Goal: Task Accomplishment & Management: Complete application form

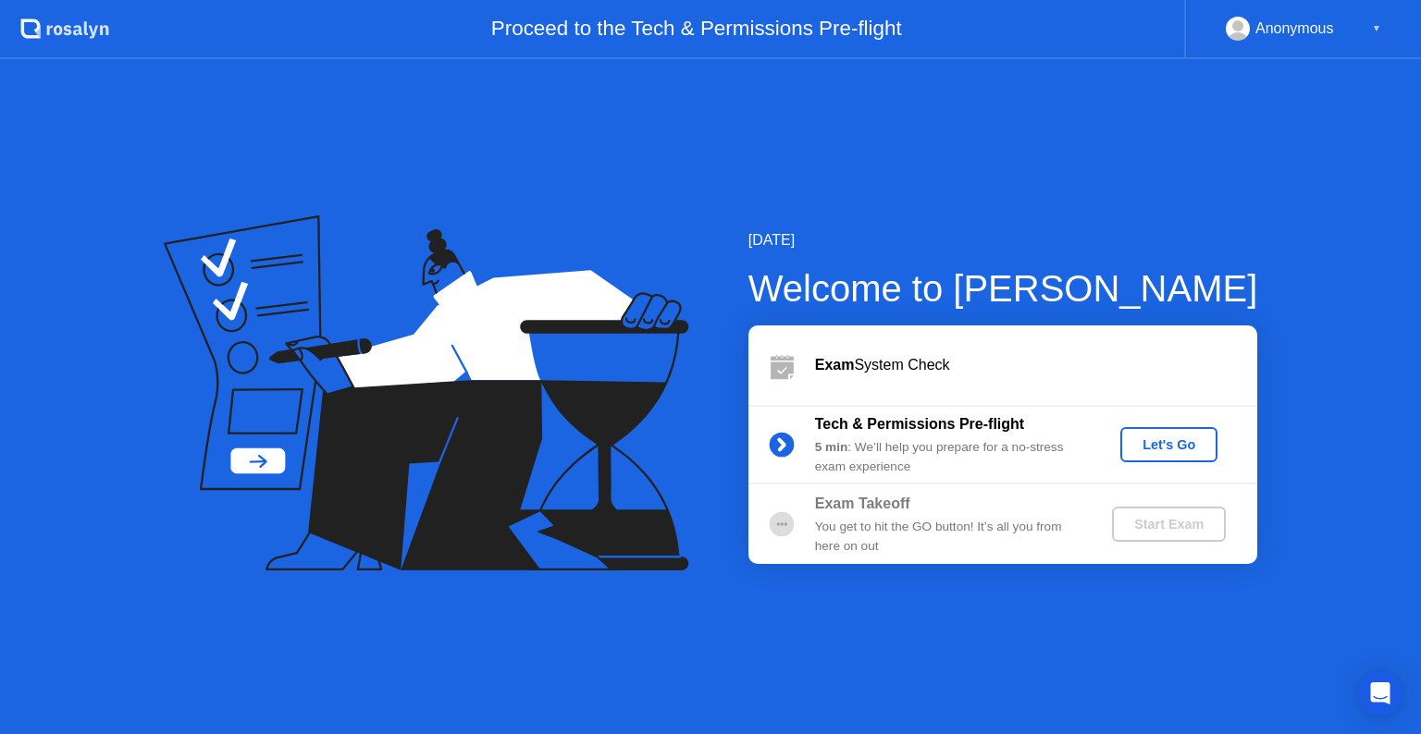
drag, startPoint x: 864, startPoint y: 366, endPoint x: 941, endPoint y: 396, distance: 82.3
click at [864, 366] on div "Exam System Check" at bounding box center [1036, 365] width 442 height 22
click at [1155, 449] on div "Let's Go" at bounding box center [1169, 445] width 82 height 15
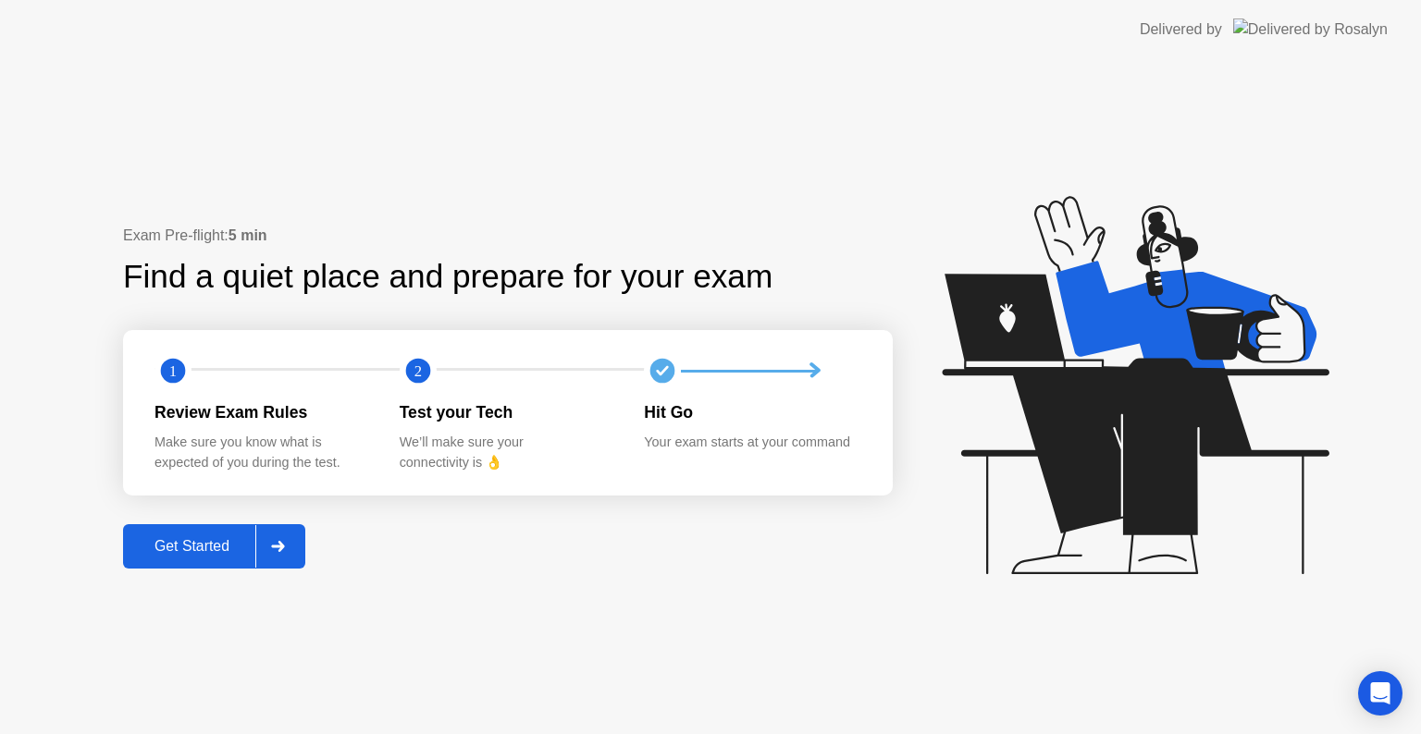
click at [207, 555] on div "Get Started" at bounding box center [192, 546] width 127 height 17
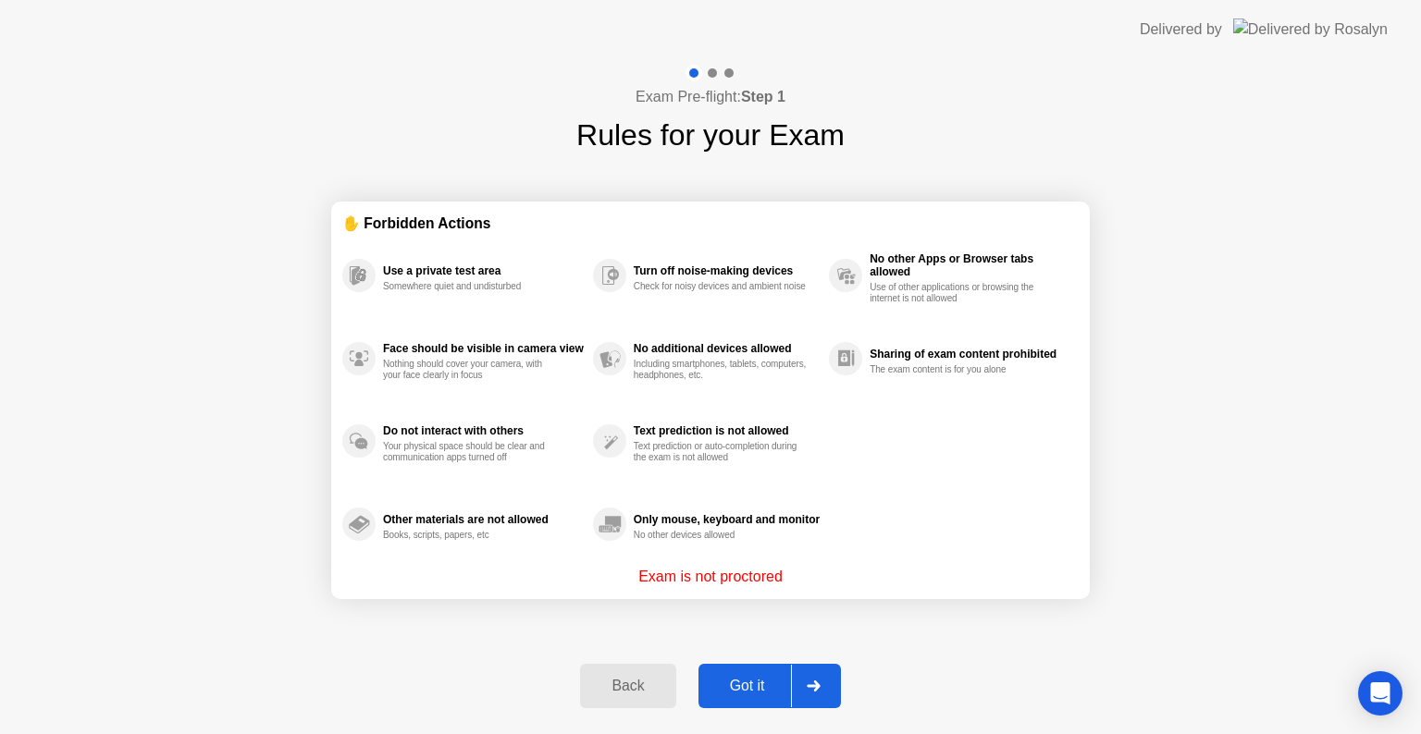
click at [751, 673] on button "Got it" at bounding box center [769, 686] width 142 height 44
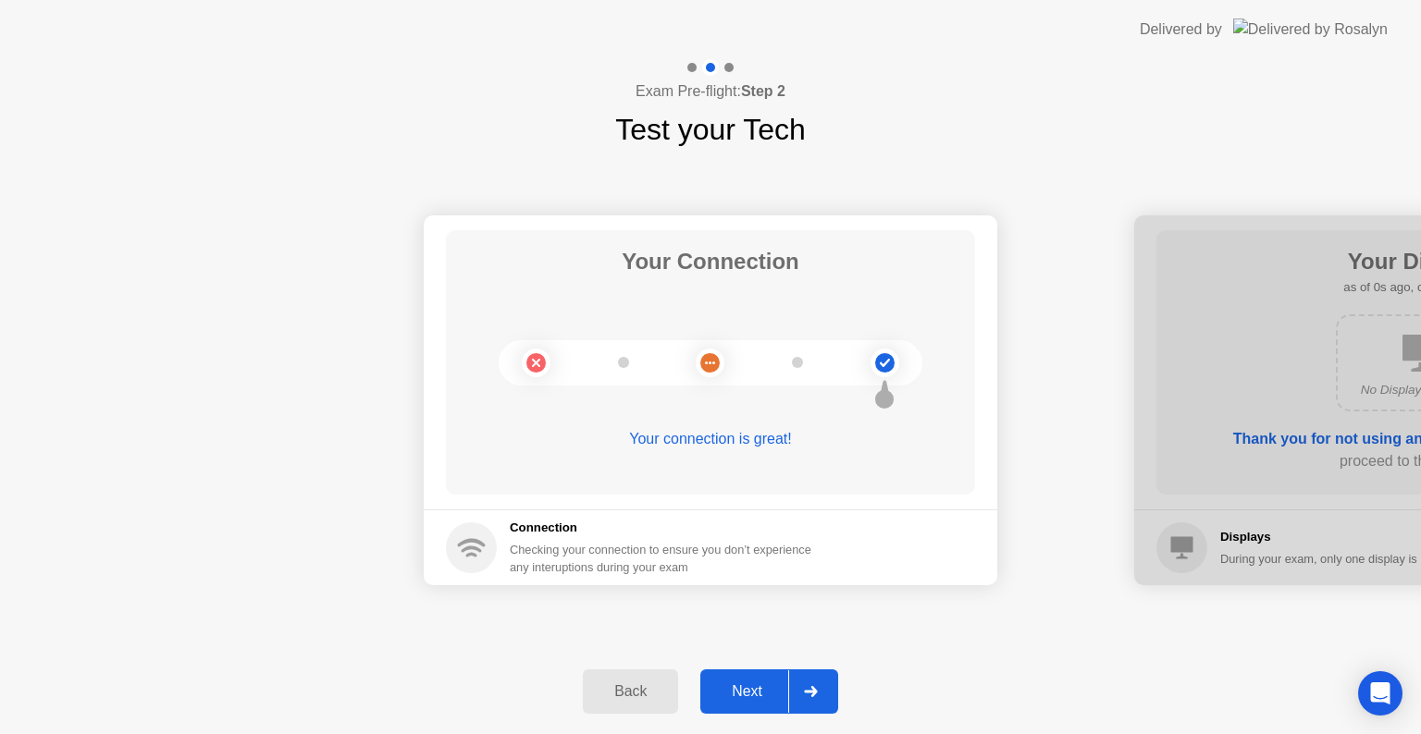
click at [762, 689] on div "Next" at bounding box center [747, 692] width 82 height 17
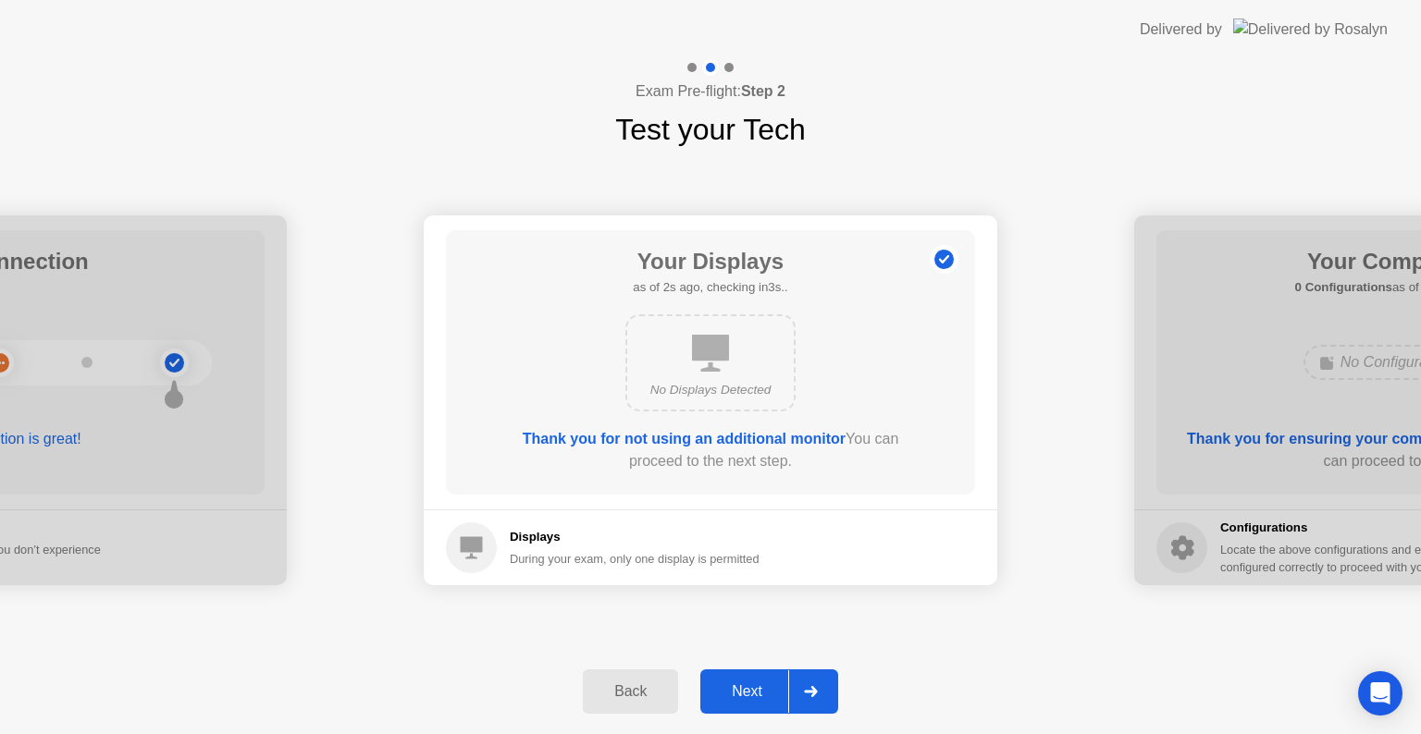
click at [758, 696] on div "Next" at bounding box center [747, 692] width 82 height 17
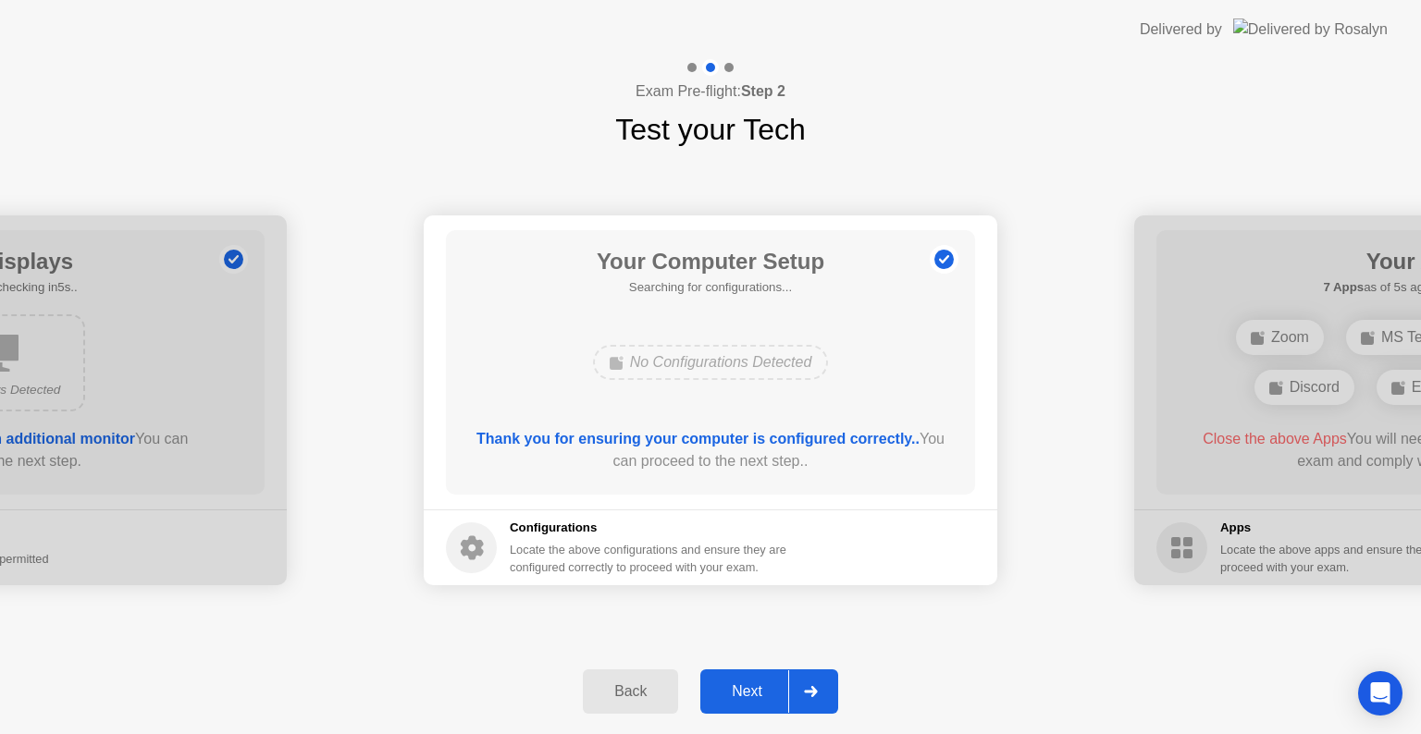
click at [758, 696] on div "Next" at bounding box center [747, 692] width 82 height 17
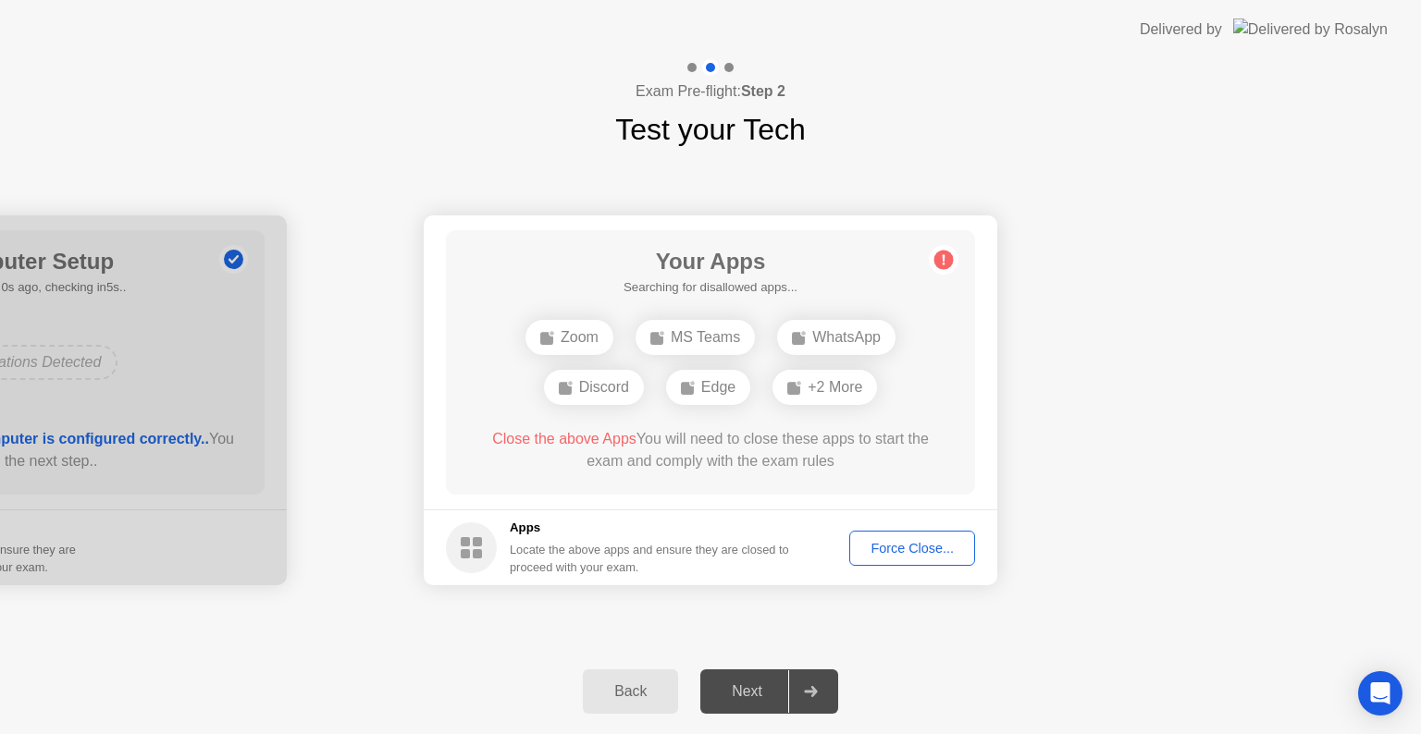
click at [900, 546] on div "Force Close..." at bounding box center [912, 548] width 113 height 15
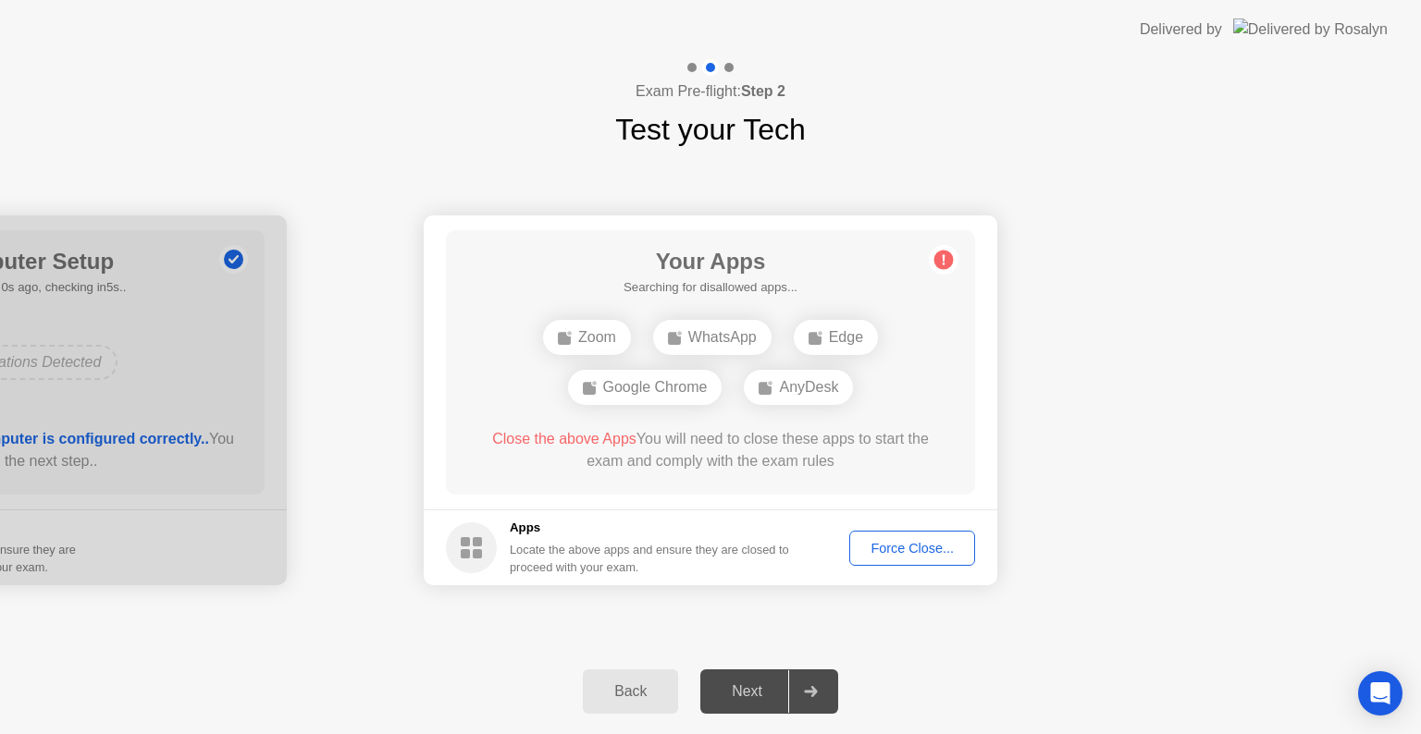
click at [940, 265] on circle at bounding box center [943, 260] width 19 height 19
click at [899, 549] on div "Force Close..." at bounding box center [912, 548] width 113 height 15
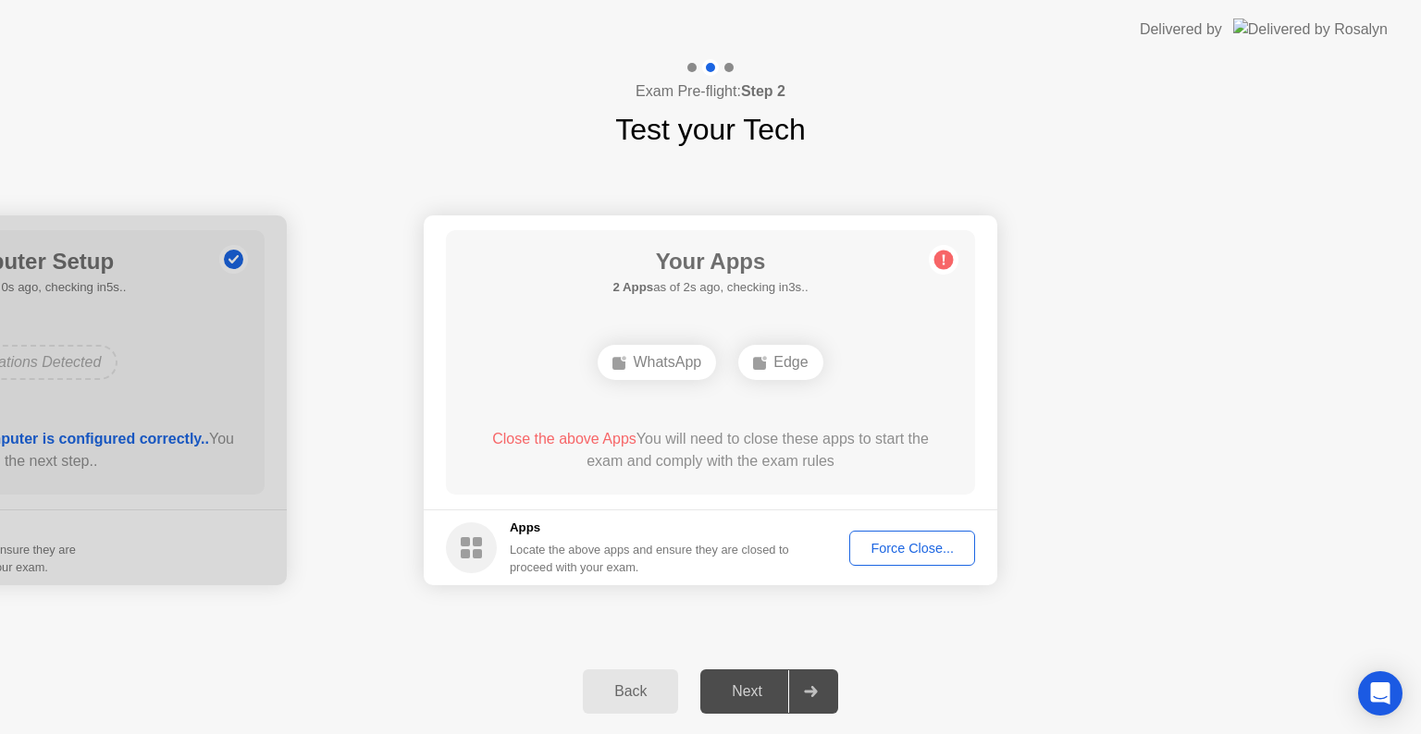
click at [894, 549] on div "Force Close..." at bounding box center [912, 548] width 113 height 15
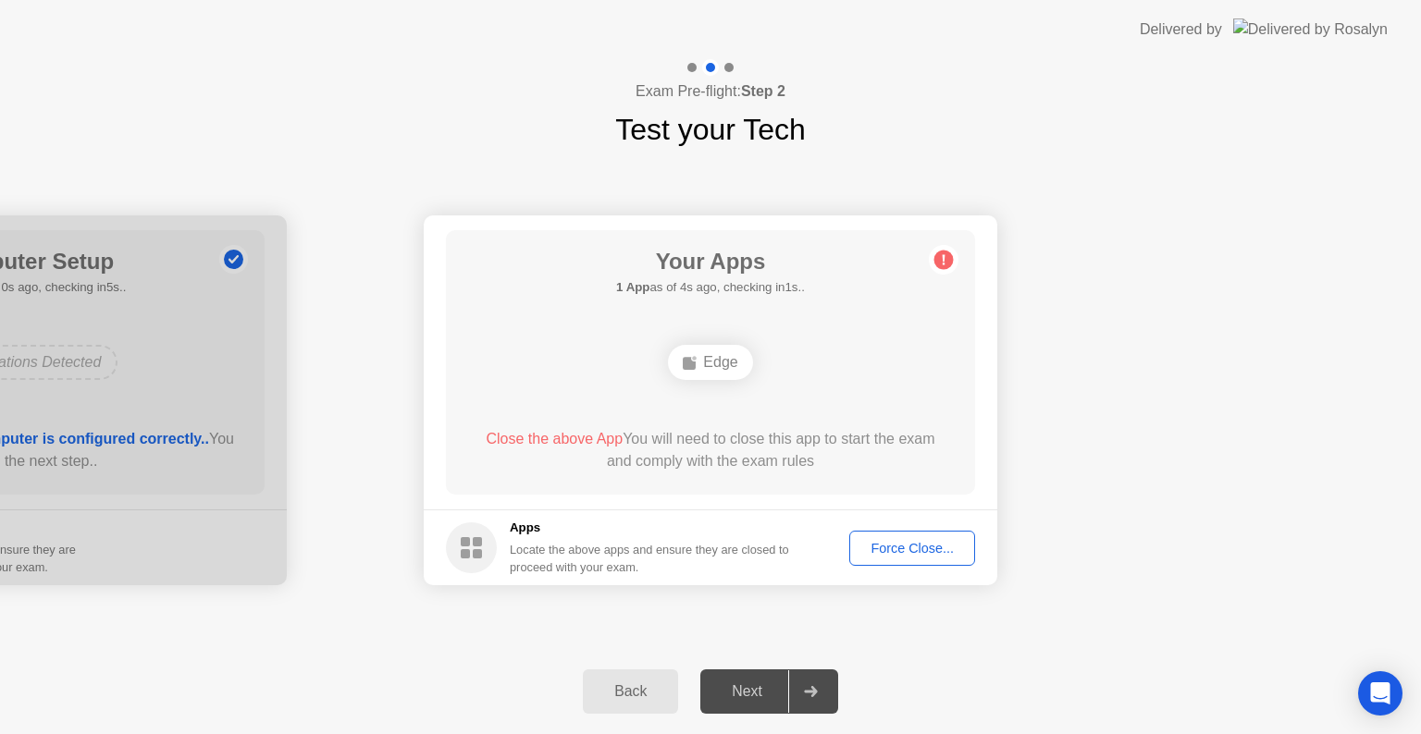
drag, startPoint x: 1252, startPoint y: 110, endPoint x: 1203, endPoint y: 119, distance: 50.8
click at [1243, 117] on div "Exam Pre-flight: Step 2 Test your Tech" at bounding box center [710, 105] width 1421 height 93
click at [907, 541] on div "Force Close..." at bounding box center [912, 548] width 113 height 15
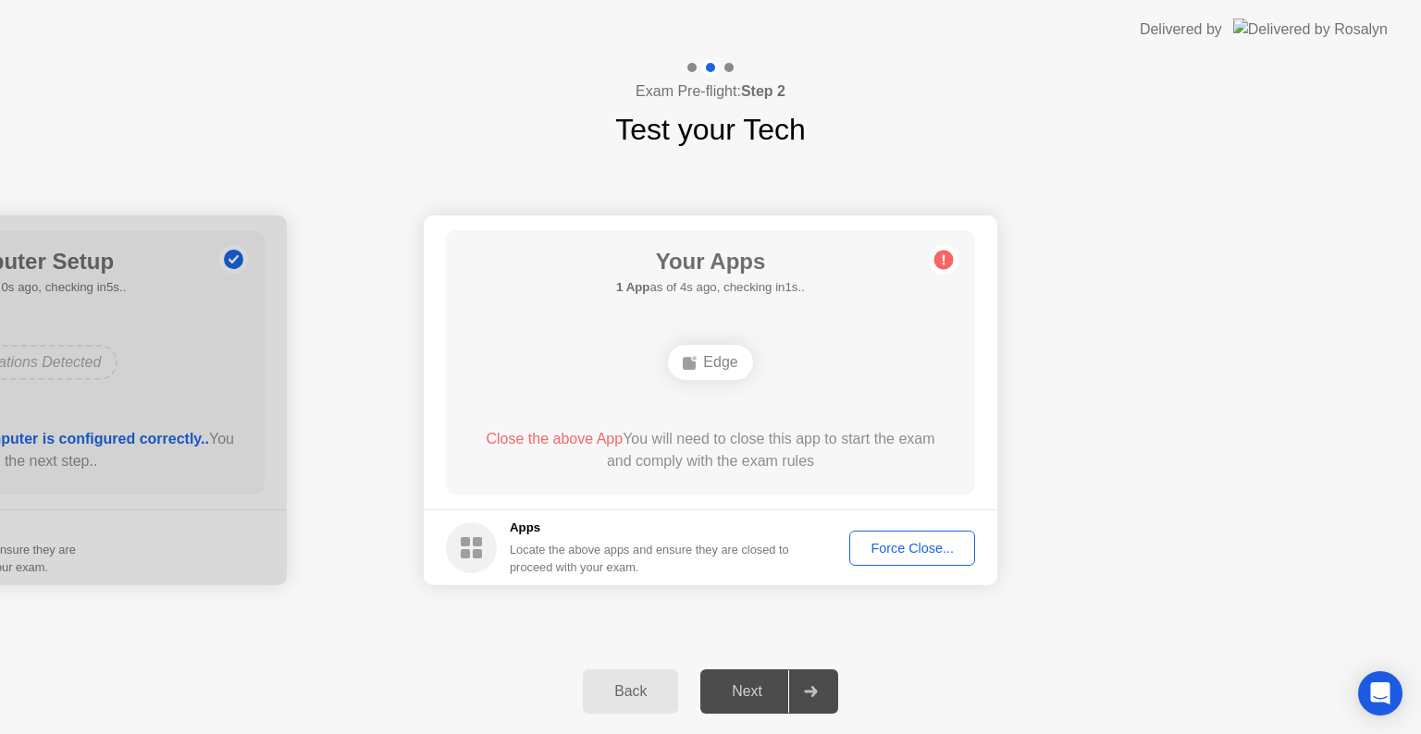
click at [898, 541] on div "Force Close..." at bounding box center [912, 548] width 113 height 15
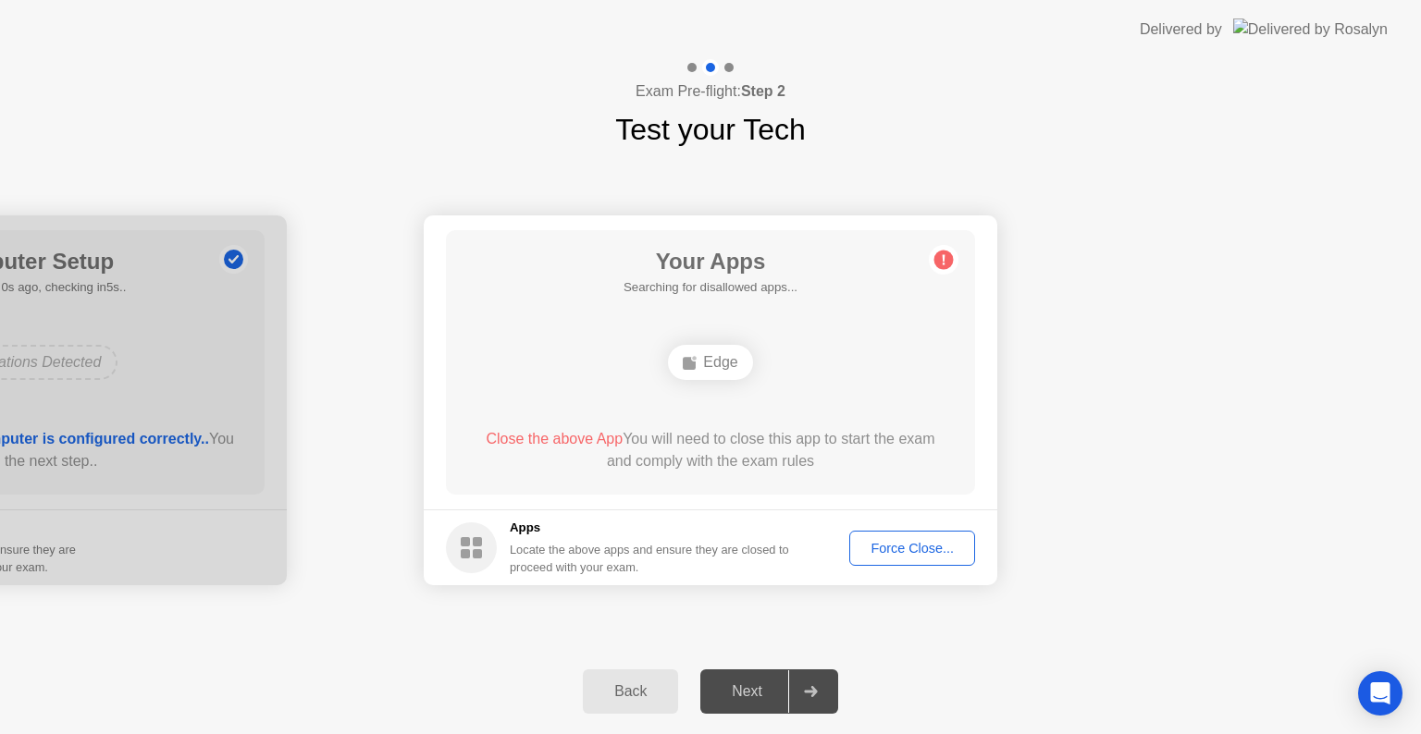
click at [942, 261] on circle at bounding box center [943, 260] width 19 height 19
click at [929, 545] on div "Force Close..." at bounding box center [912, 548] width 113 height 15
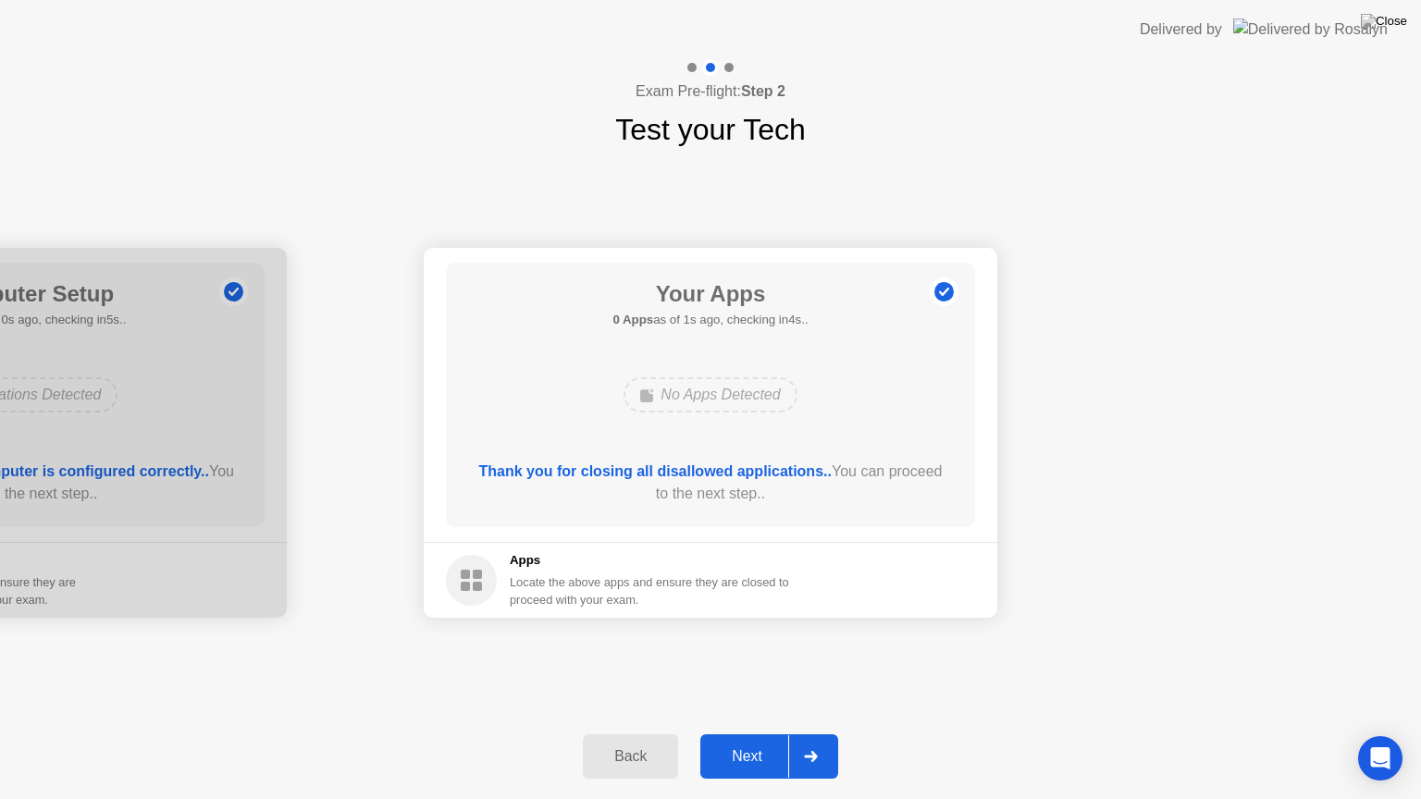
click at [809, 734] on icon at bounding box center [811, 756] width 14 height 11
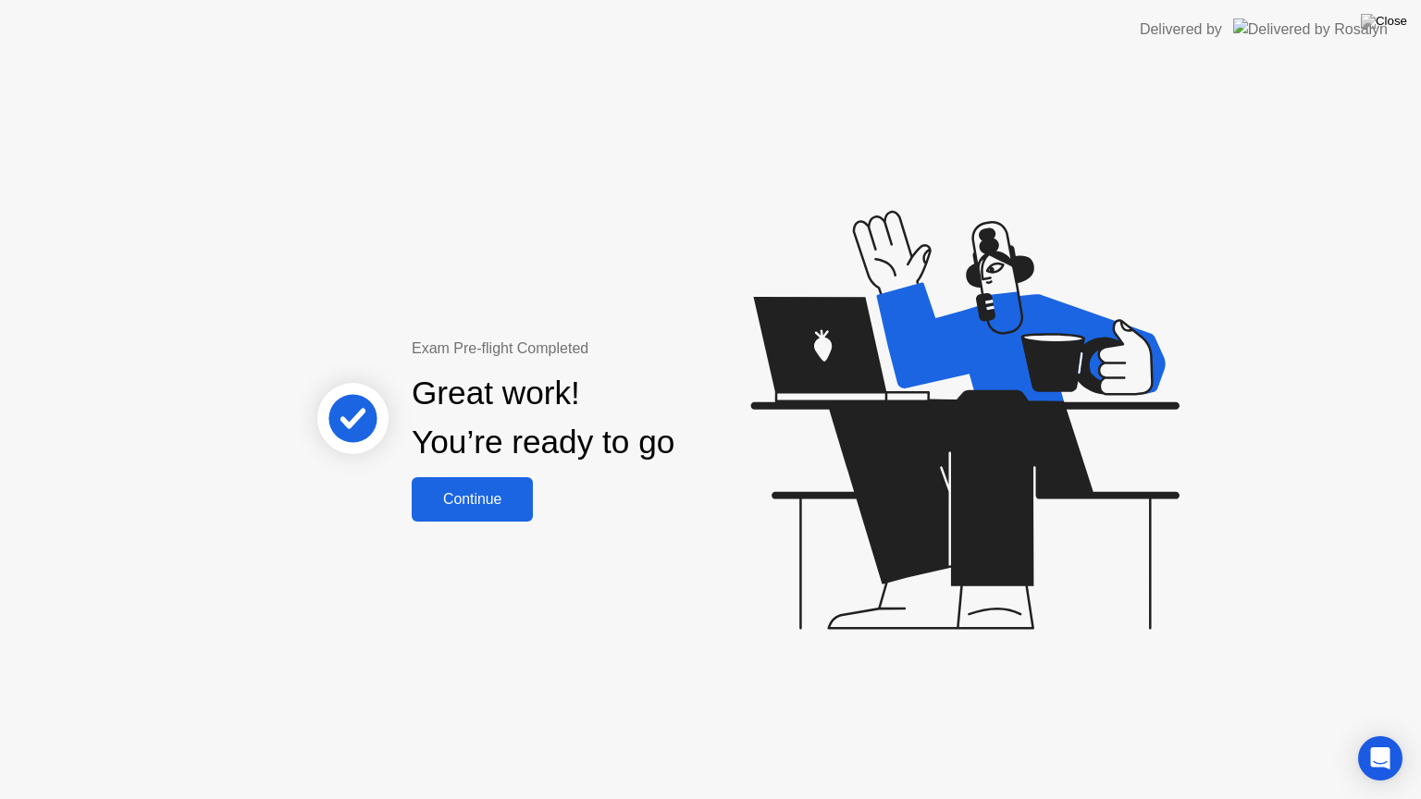
click at [495, 511] on button "Continue" at bounding box center [472, 499] width 121 height 44
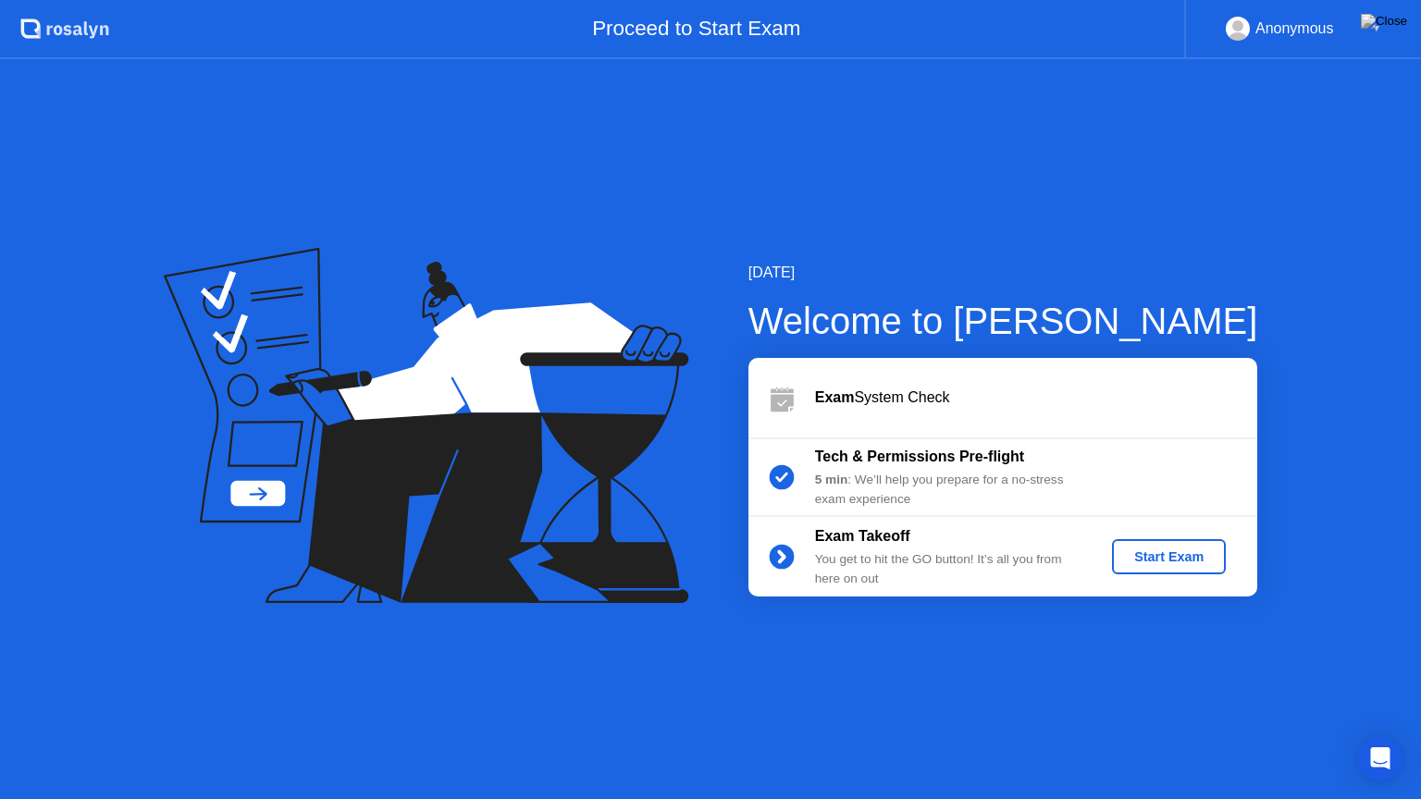
click at [1036, 467] on div "Tech & Permissions Pre-flight" at bounding box center [948, 457] width 266 height 22
click at [1169, 544] on button "Start Exam" at bounding box center [1169, 556] width 114 height 35
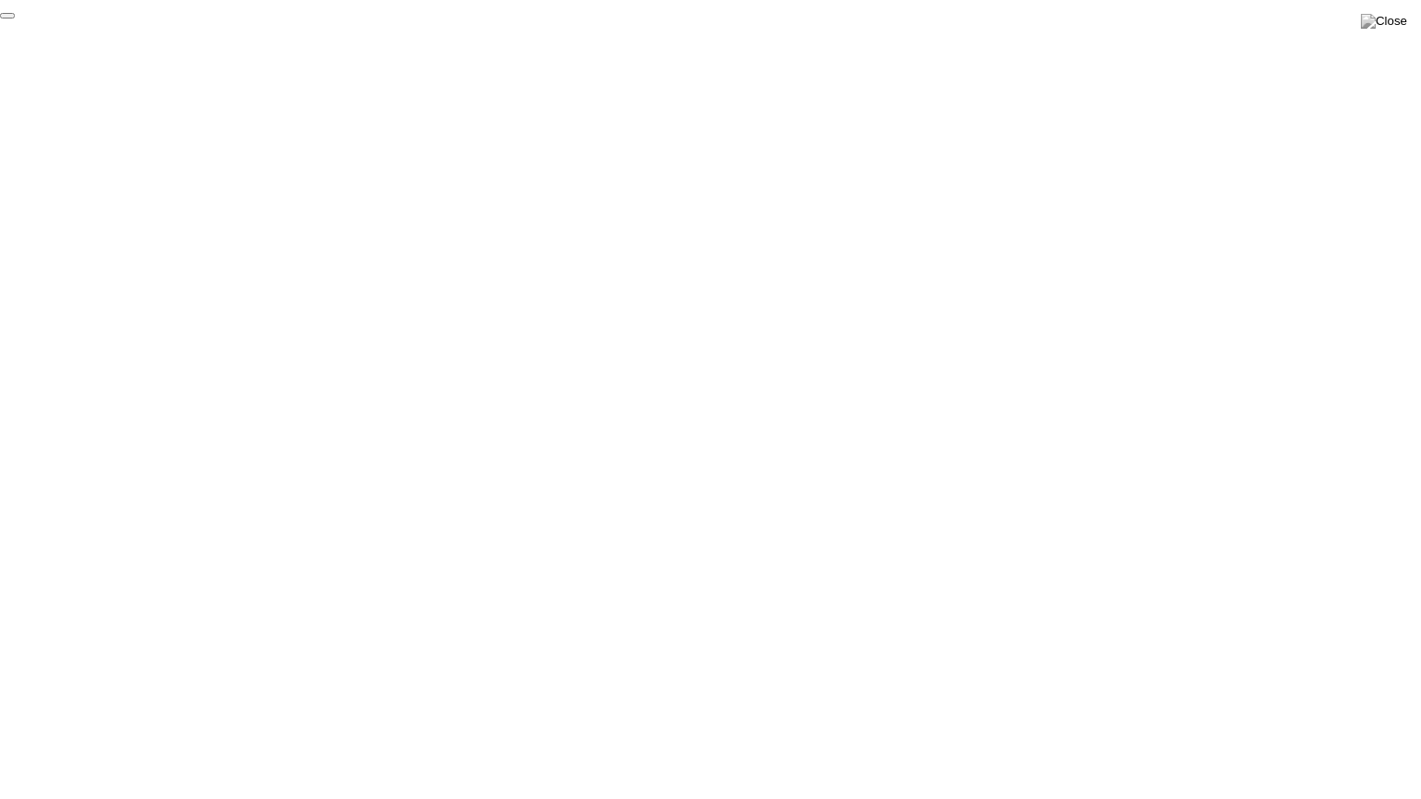
click div "End Proctoring Session"
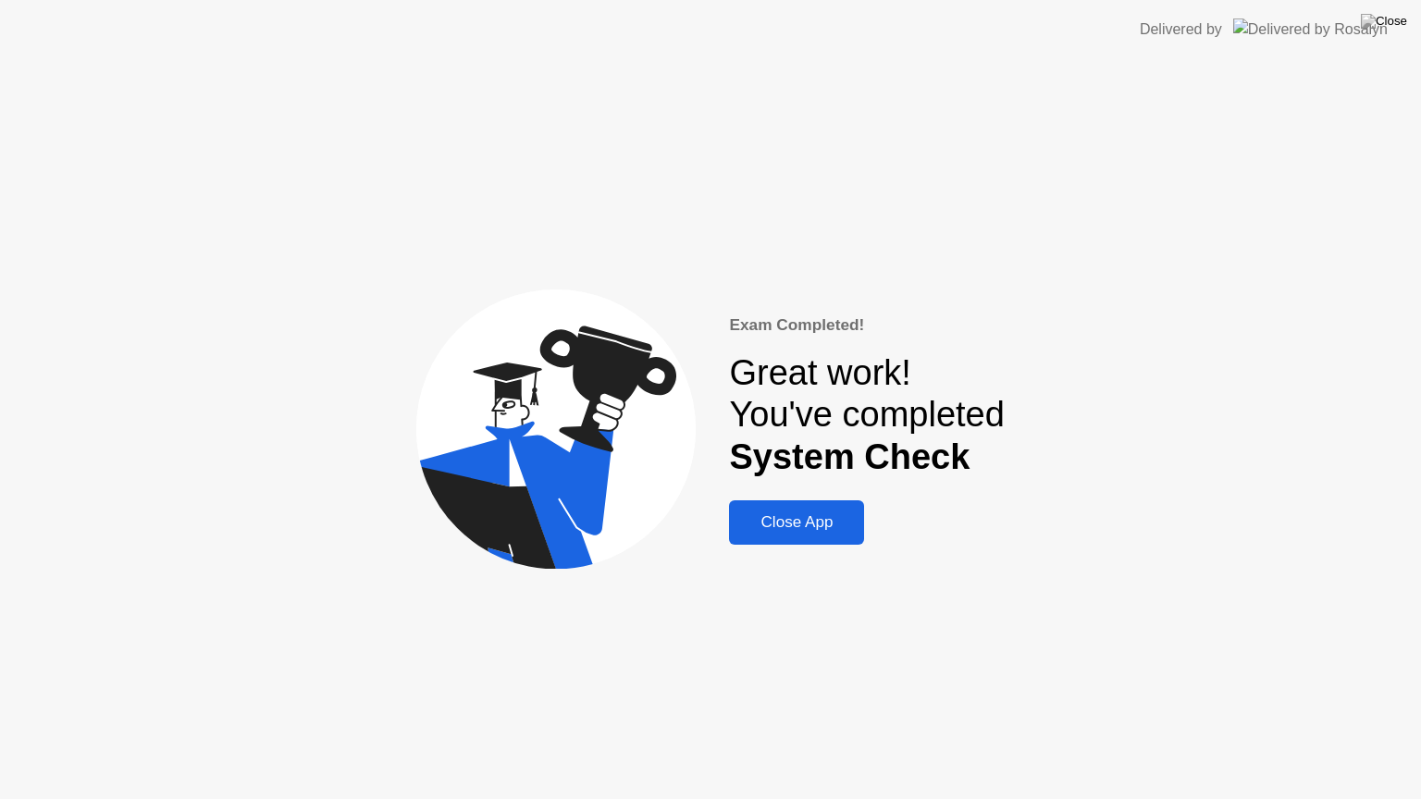
click at [826, 528] on div "Close App" at bounding box center [796, 522] width 124 height 19
